Goal: Task Accomplishment & Management: Use online tool/utility

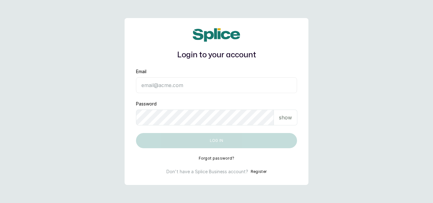
type input "[EMAIL_ADDRESS][DOMAIN_NAME]"
click at [201, 139] on button "Log in" at bounding box center [216, 140] width 161 height 15
type input "[EMAIL_ADDRESS][DOMAIN_NAME]"
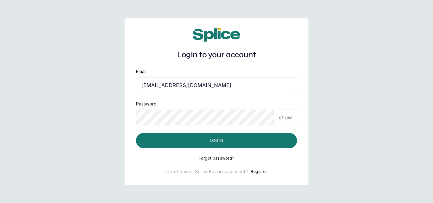
click at [201, 139] on button "Log in" at bounding box center [216, 140] width 161 height 15
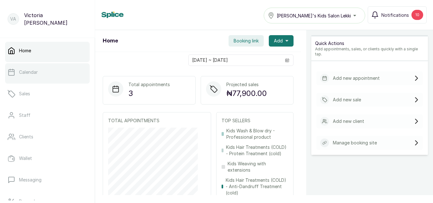
click at [41, 76] on link "Calendar" at bounding box center [47, 72] width 85 height 18
